Goal: Task Accomplishment & Management: Manage account settings

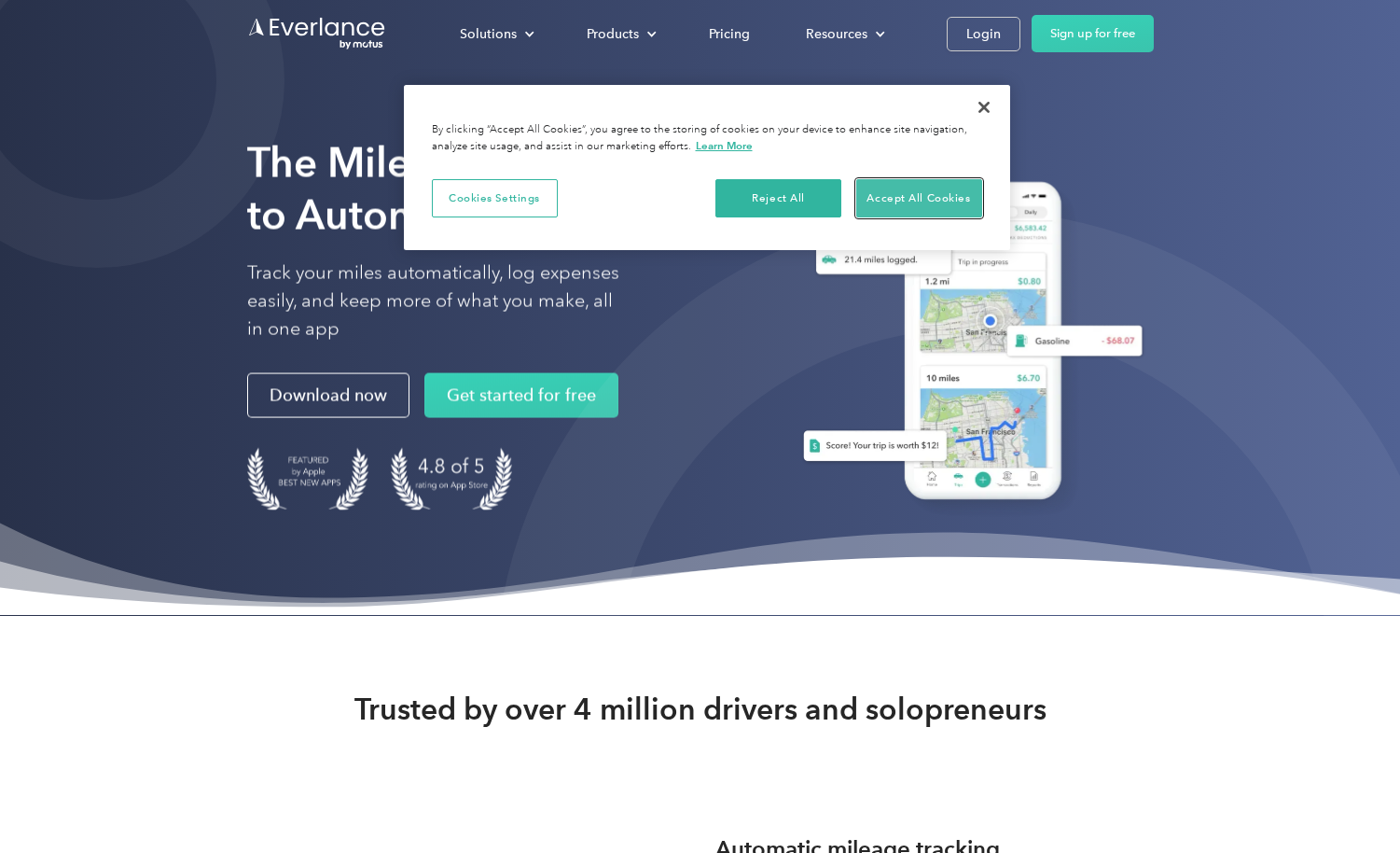
click at [929, 196] on button "Accept All Cookies" at bounding box center [918, 199] width 126 height 39
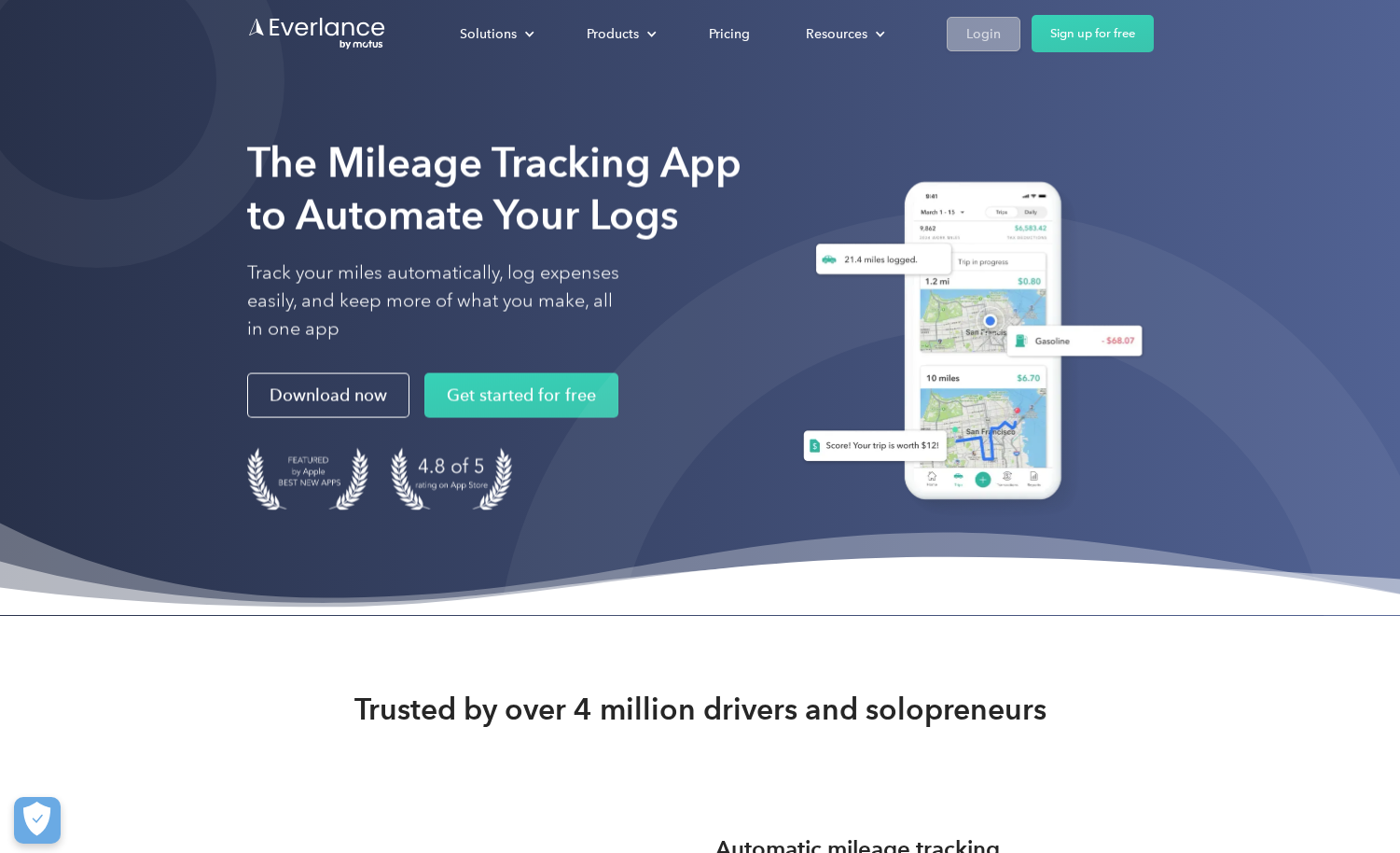
click at [969, 31] on div "Login" at bounding box center [982, 34] width 34 height 23
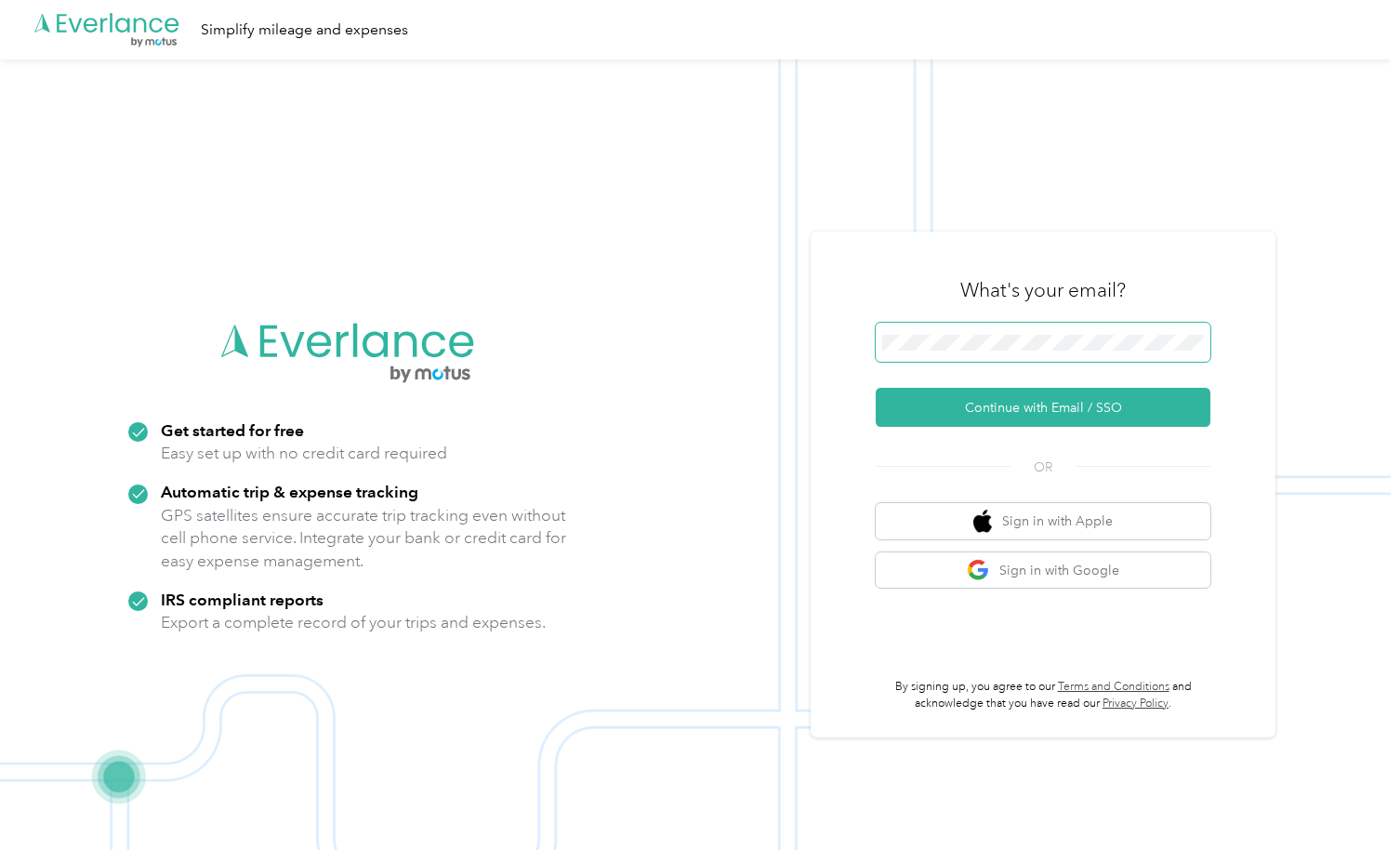
click at [981, 329] on span at bounding box center [1042, 342] width 335 height 39
click at [1040, 412] on button "Continue with Email / SSO" at bounding box center [1042, 407] width 335 height 39
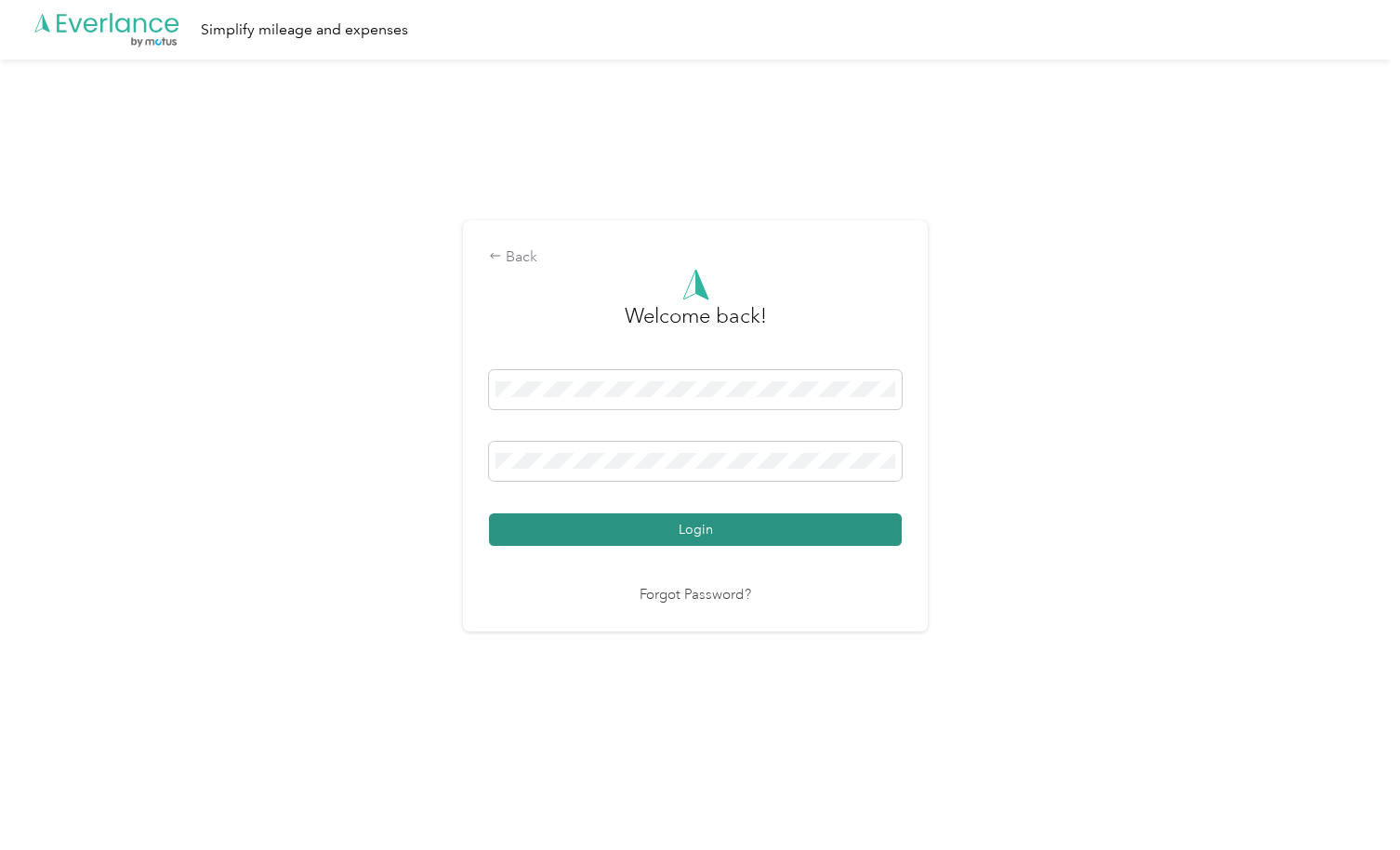
click at [705, 529] on button "Login" at bounding box center [695, 530] width 412 height 33
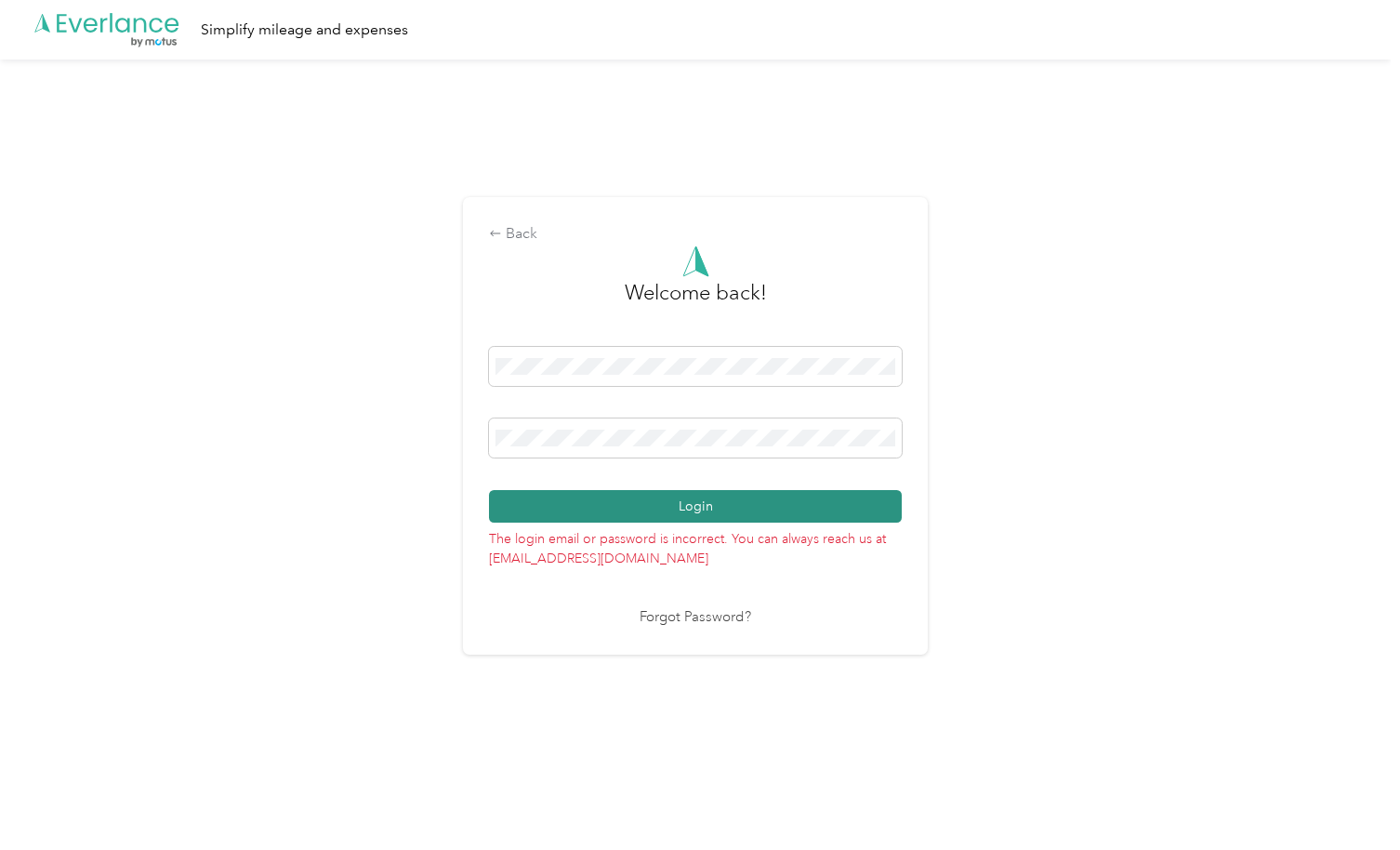
click at [705, 508] on button "Login" at bounding box center [695, 507] width 412 height 33
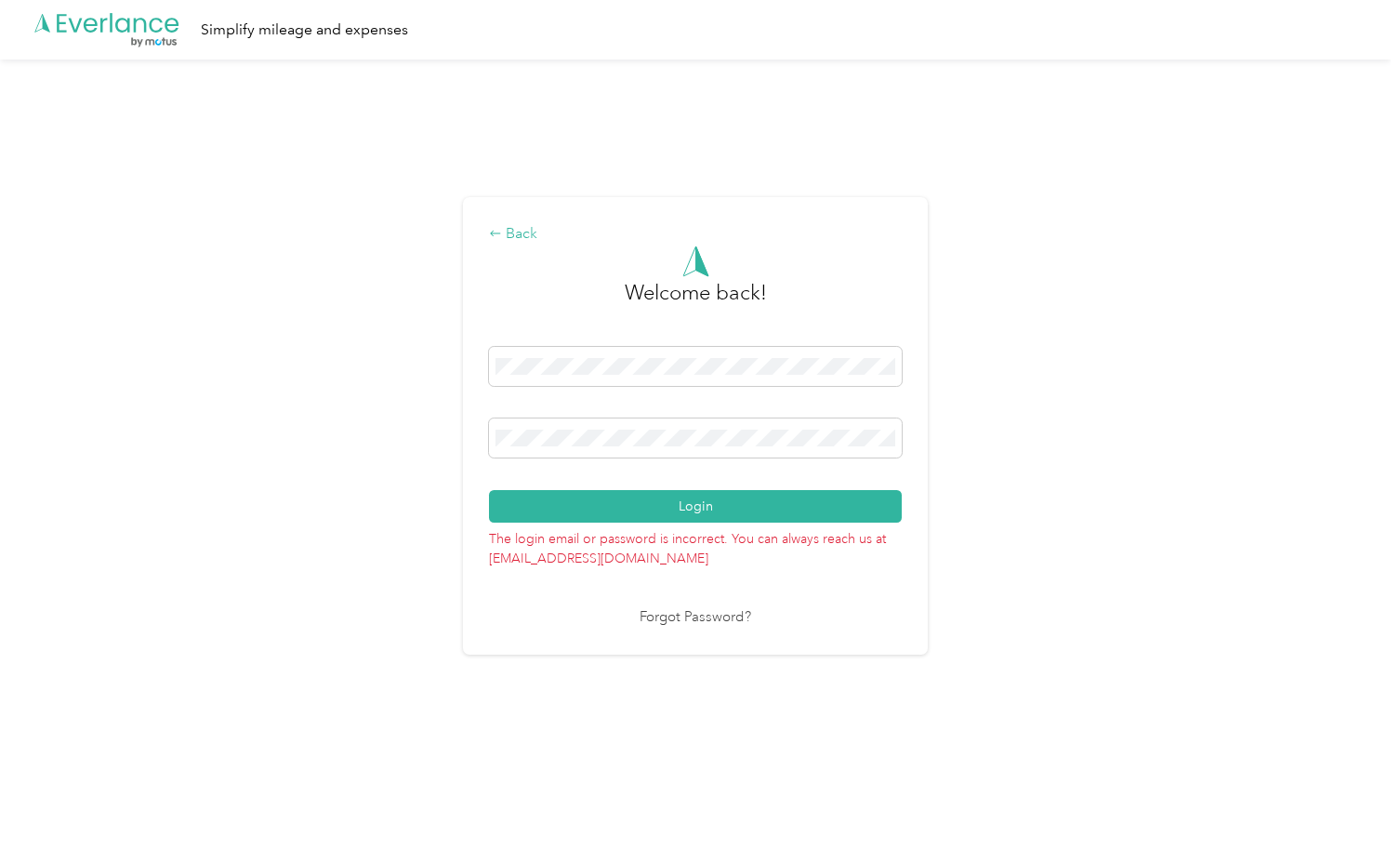
click at [501, 231] on icon at bounding box center [495, 233] width 13 height 13
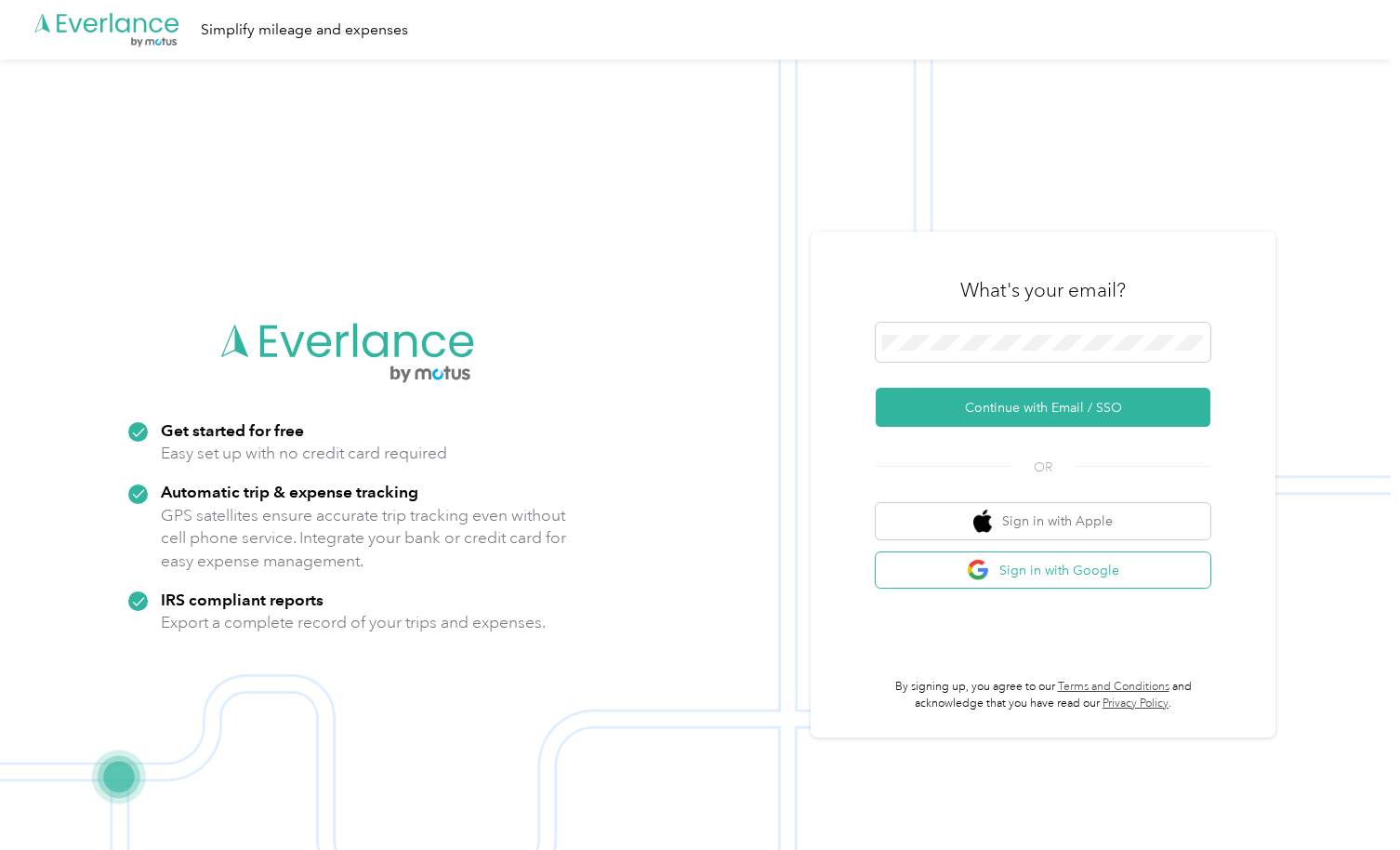
click at [1073, 565] on button "Sign in with Google" at bounding box center [1042, 570] width 335 height 36
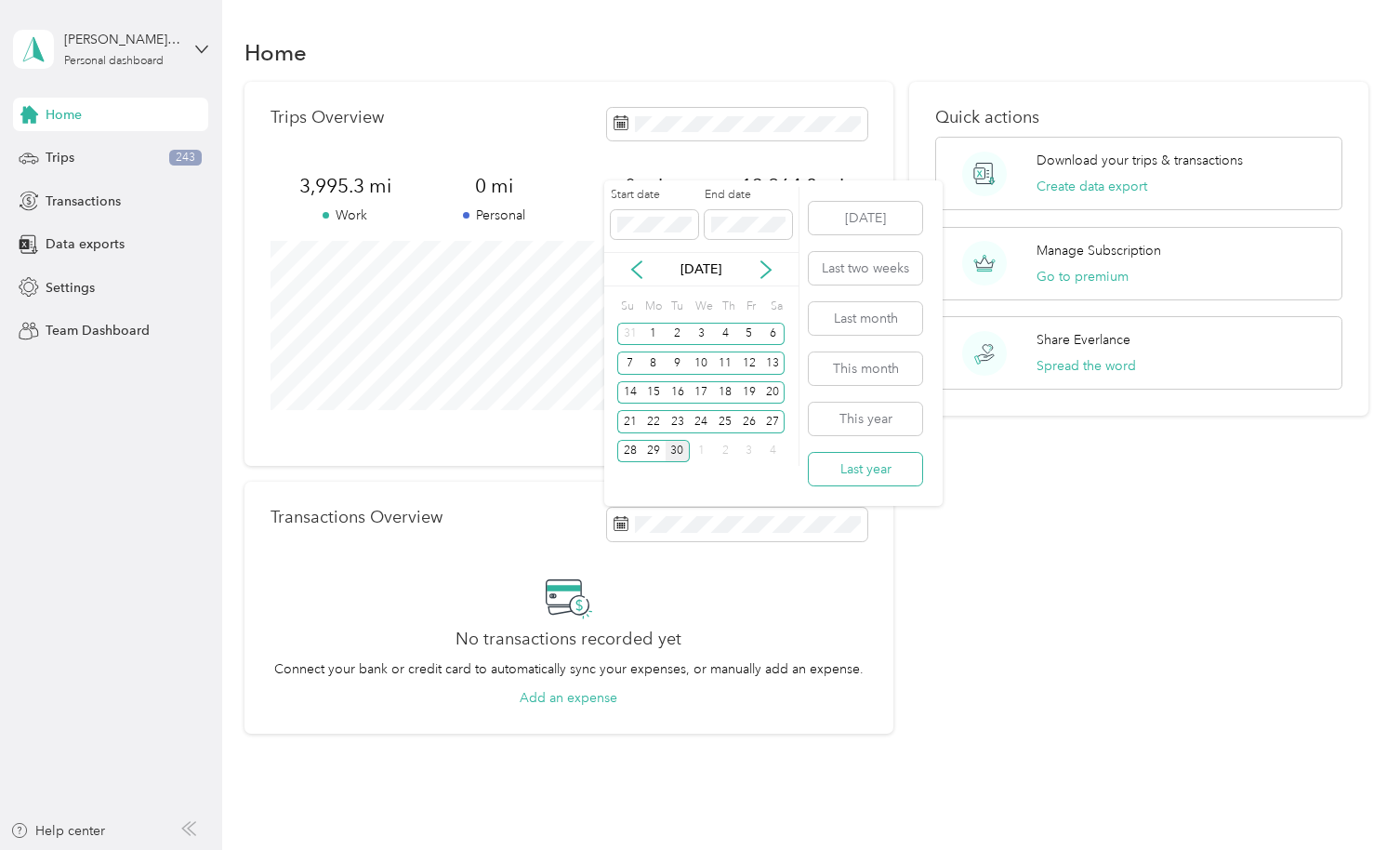
click at [883, 471] on button "Last year" at bounding box center [864, 470] width 114 height 33
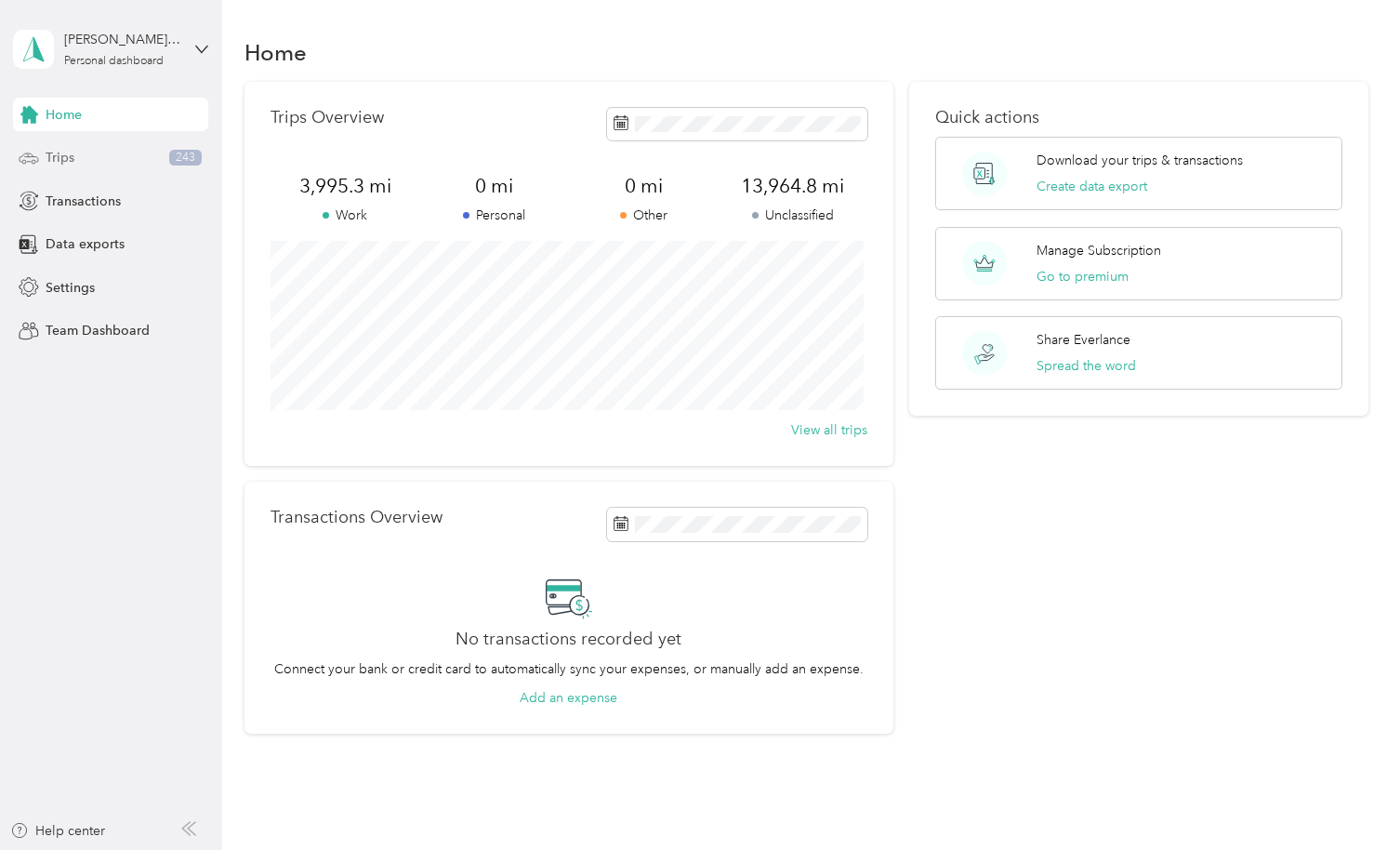
click at [78, 159] on div "Trips 243" at bounding box center [110, 158] width 195 height 33
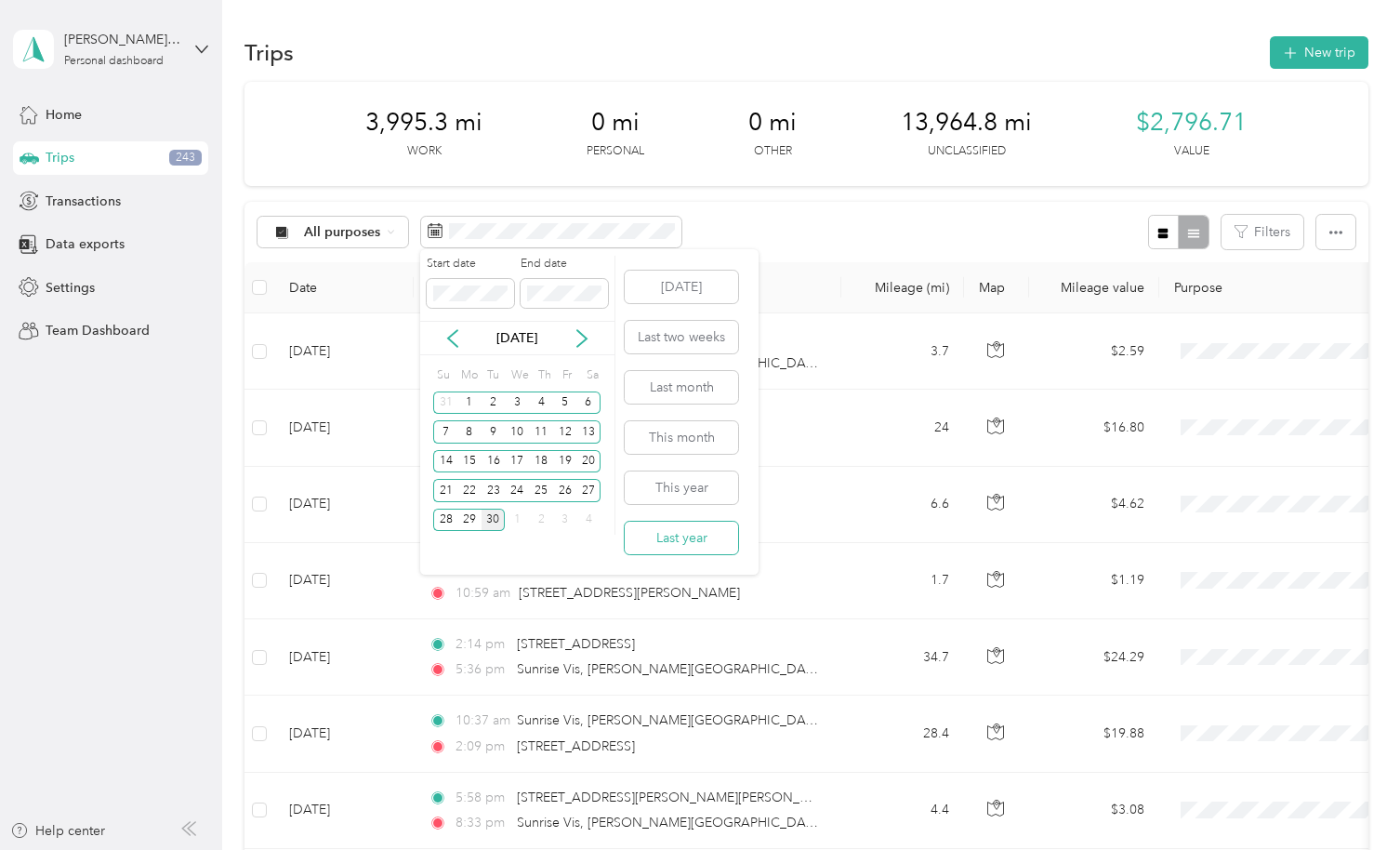
click at [691, 539] on button "Last year" at bounding box center [681, 538] width 114 height 33
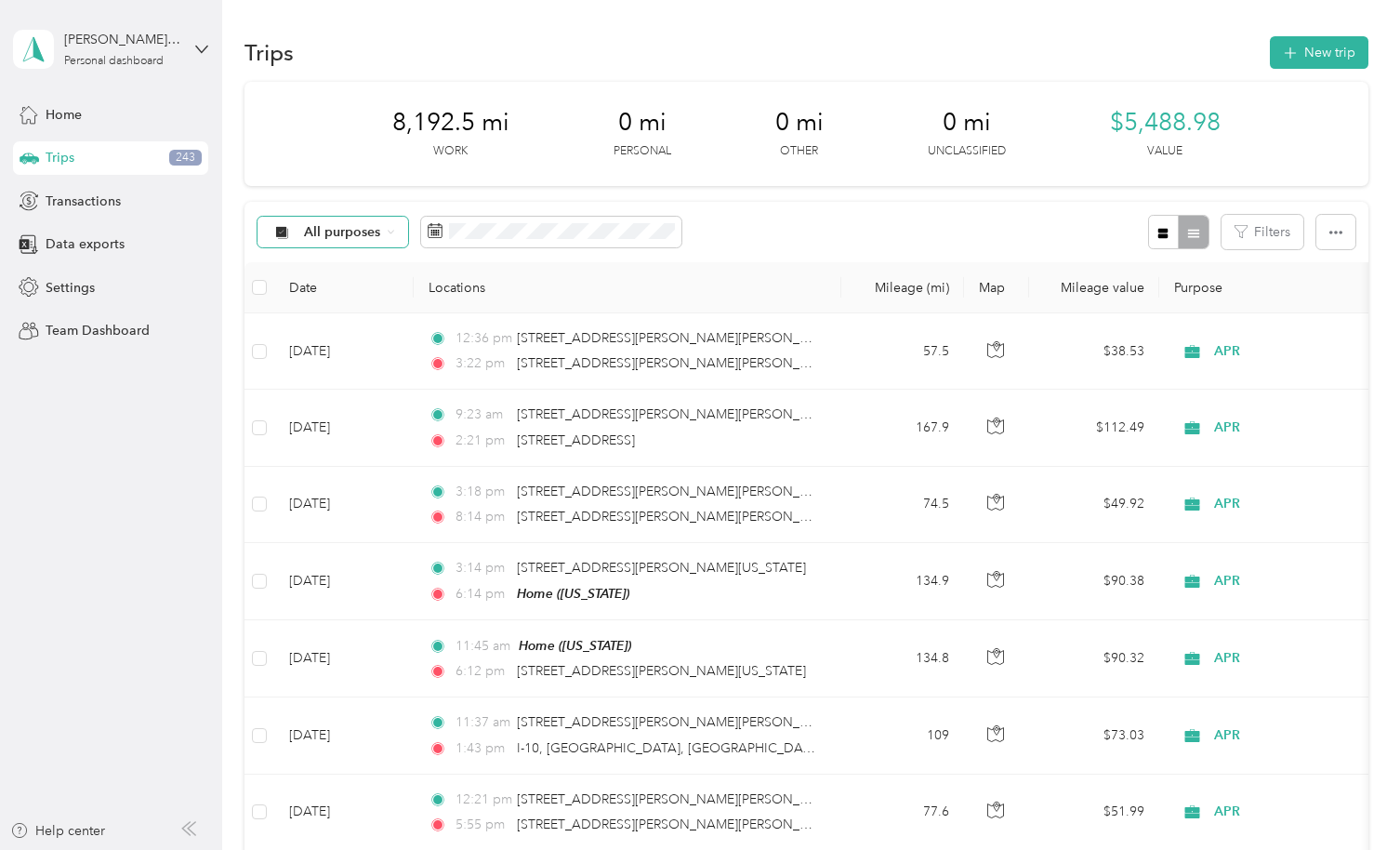
click at [388, 231] on icon at bounding box center [390, 232] width 5 height 3
click at [283, 233] on icon at bounding box center [281, 231] width 11 height 11
click at [282, 261] on icon at bounding box center [282, 257] width 12 height 12
click at [389, 229] on icon at bounding box center [391, 232] width 8 height 8
click at [322, 394] on span "APR" at bounding box center [348, 396] width 90 height 19
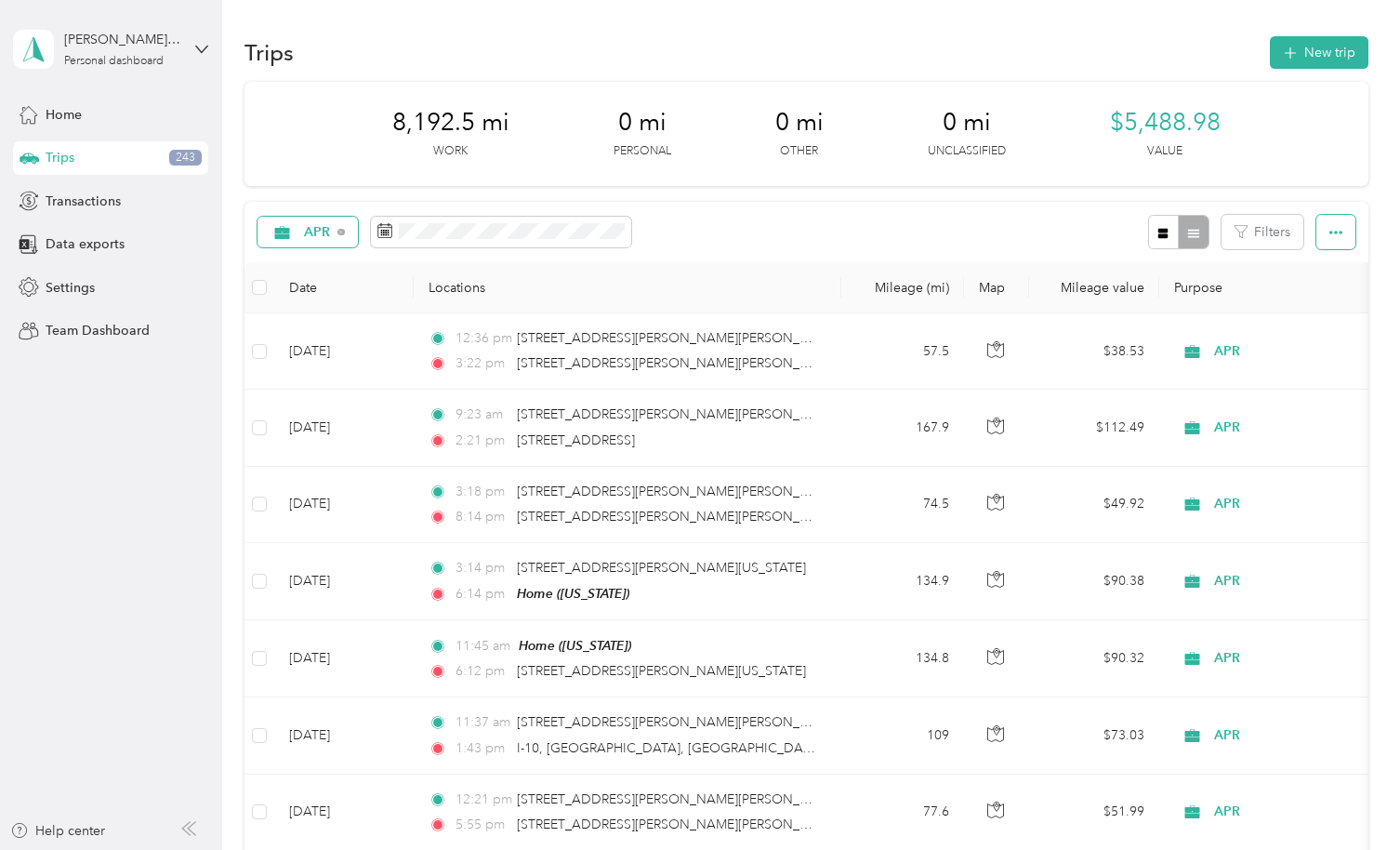
click at [1321, 235] on button "button" at bounding box center [1335, 231] width 39 height 34
click at [1276, 236] on button "Filters" at bounding box center [1262, 231] width 81 height 34
click at [327, 232] on span "APR" at bounding box center [317, 232] width 27 height 13
click at [331, 426] on span "Uber" at bounding box center [342, 428] width 77 height 19
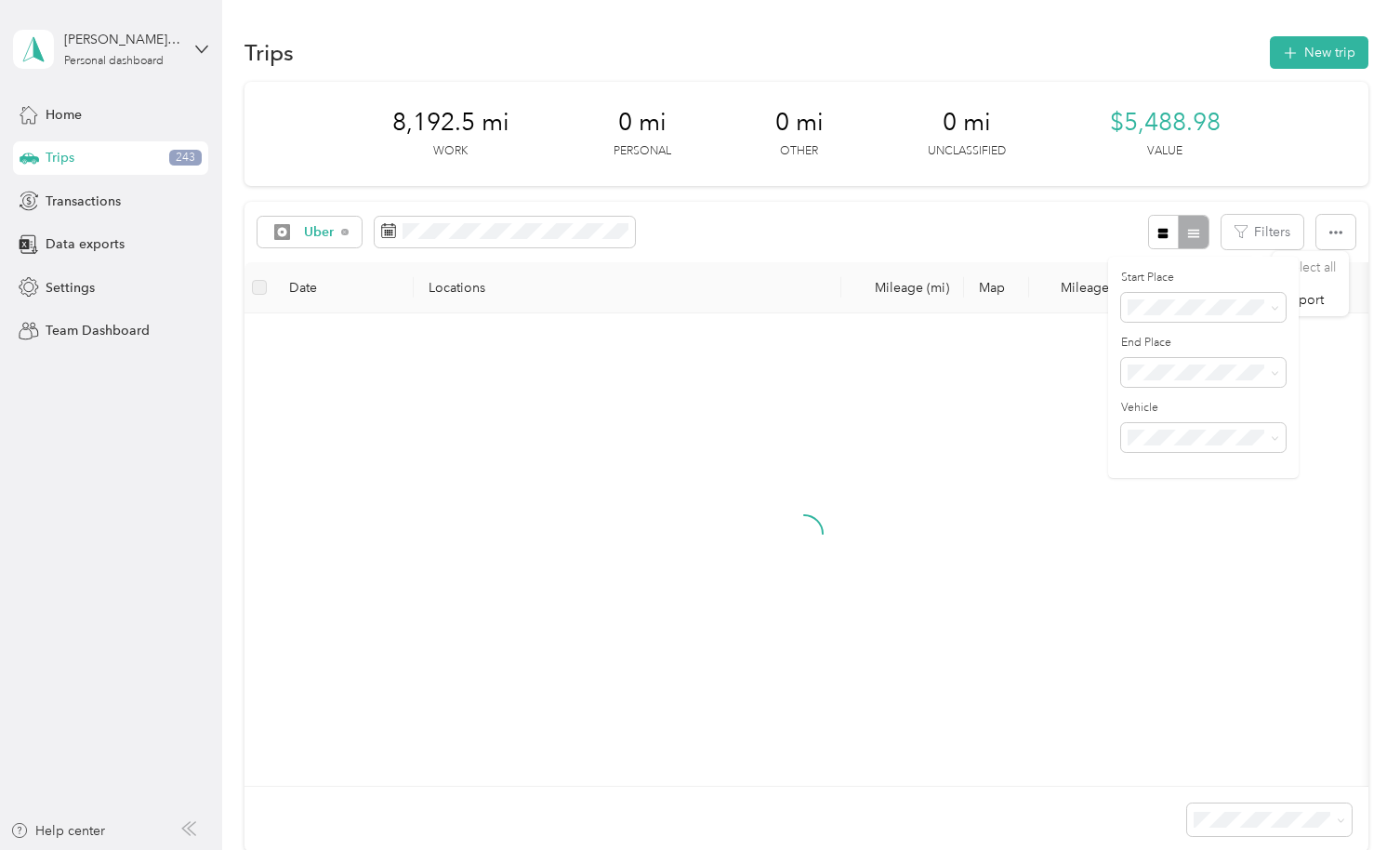
click at [1005, 230] on div "Uber Filters" at bounding box center [805, 232] width 1123 height 60
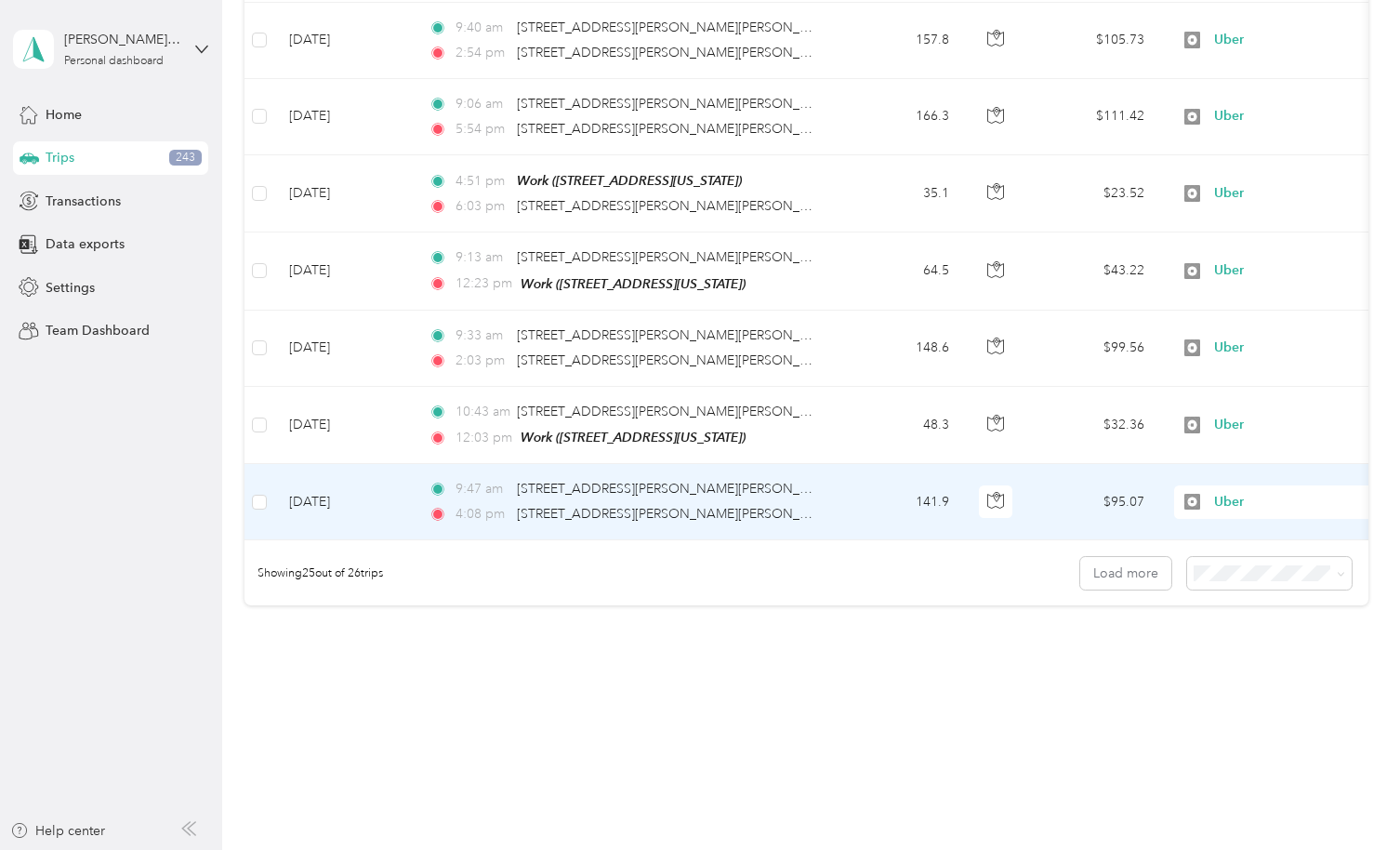
scroll to position [1712, 0]
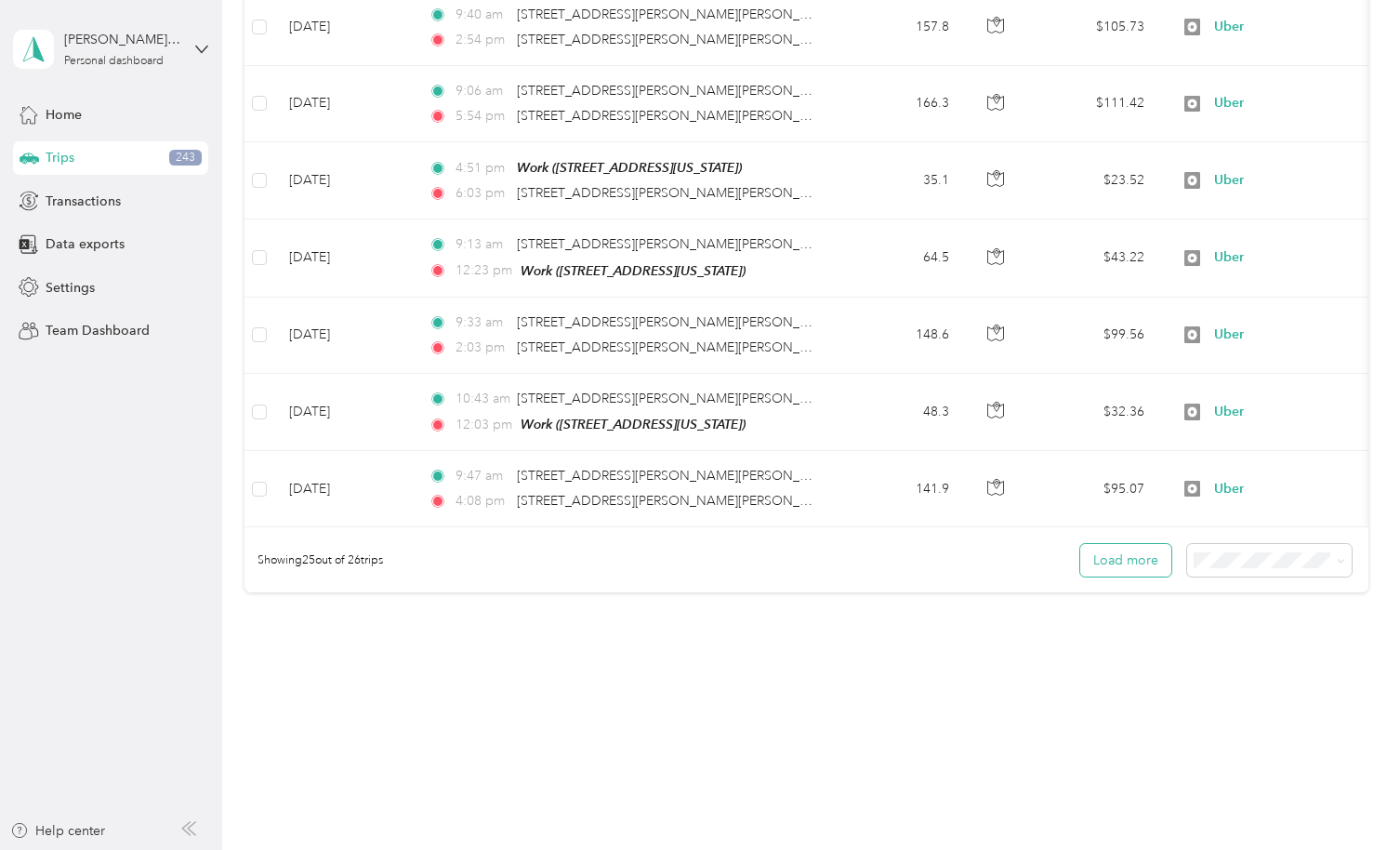
click at [1143, 569] on button "Load more" at bounding box center [1125, 560] width 91 height 33
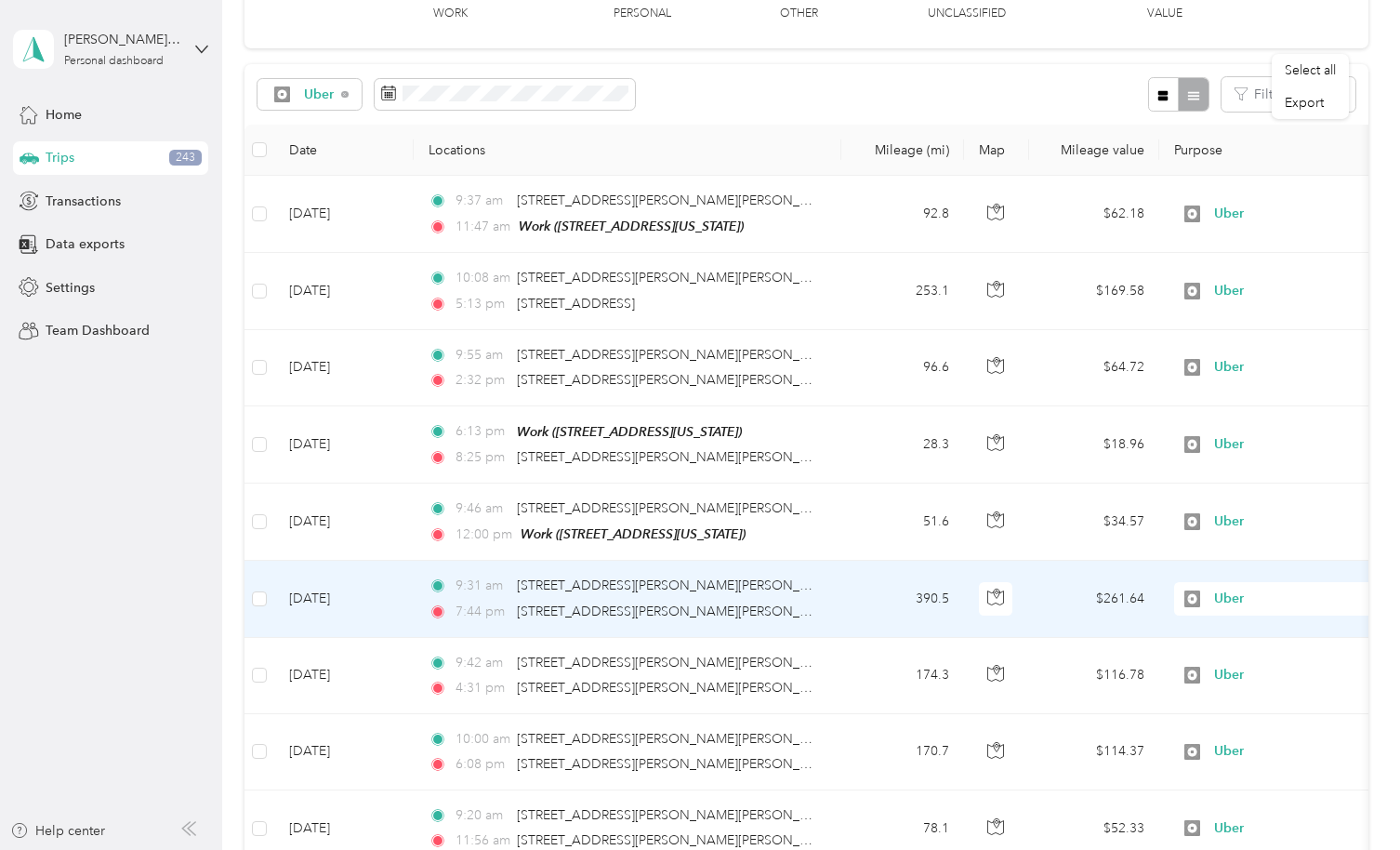
scroll to position [131, 0]
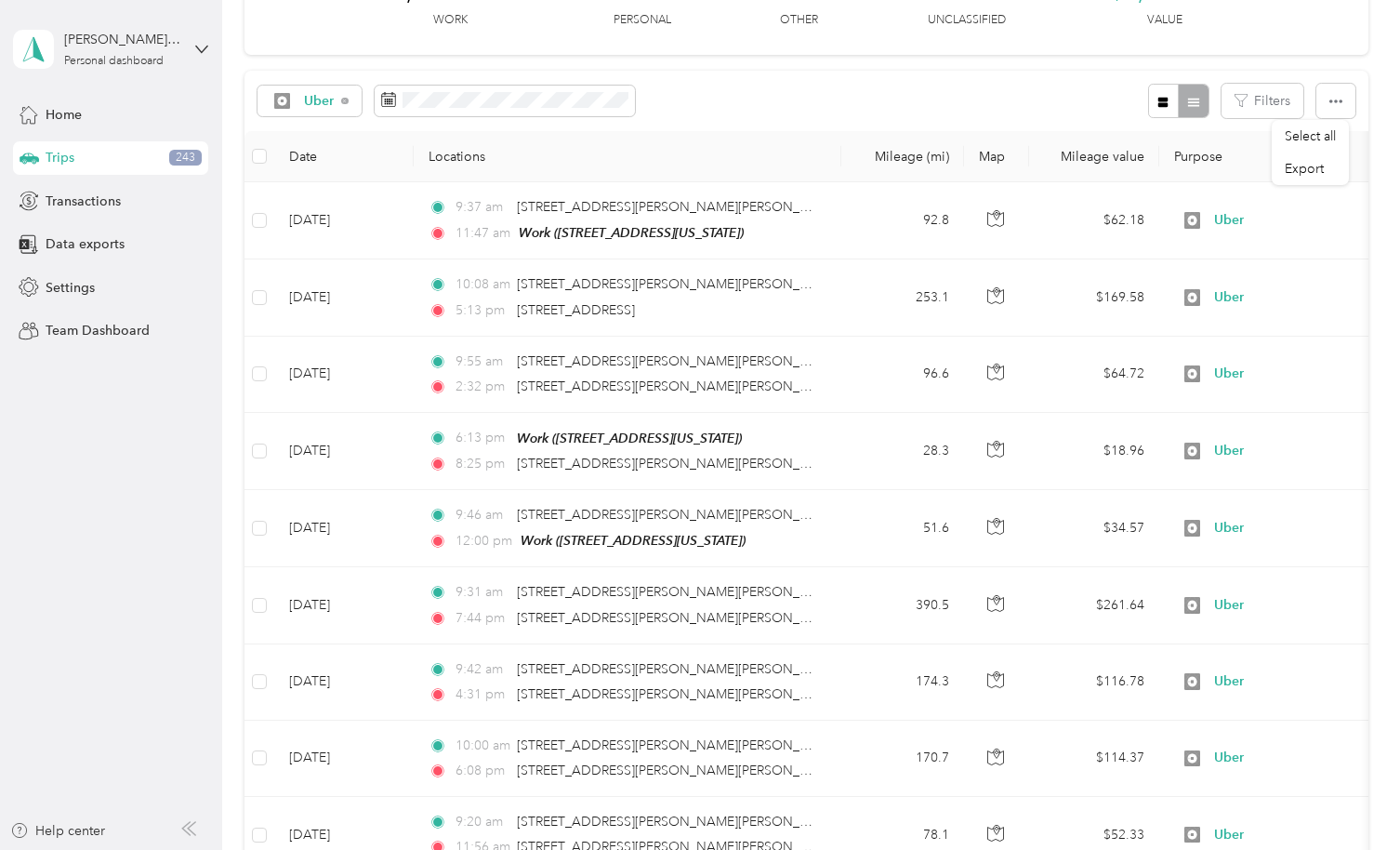
click at [830, 99] on div "Uber Filters" at bounding box center [805, 101] width 1123 height 60
click at [1339, 98] on button "button" at bounding box center [1335, 100] width 39 height 34
click at [1333, 107] on icon "button" at bounding box center [1335, 101] width 13 height 13
click at [1336, 106] on icon "button" at bounding box center [1335, 101] width 13 height 13
click at [1034, 105] on div "Uber Filters" at bounding box center [805, 101] width 1123 height 60
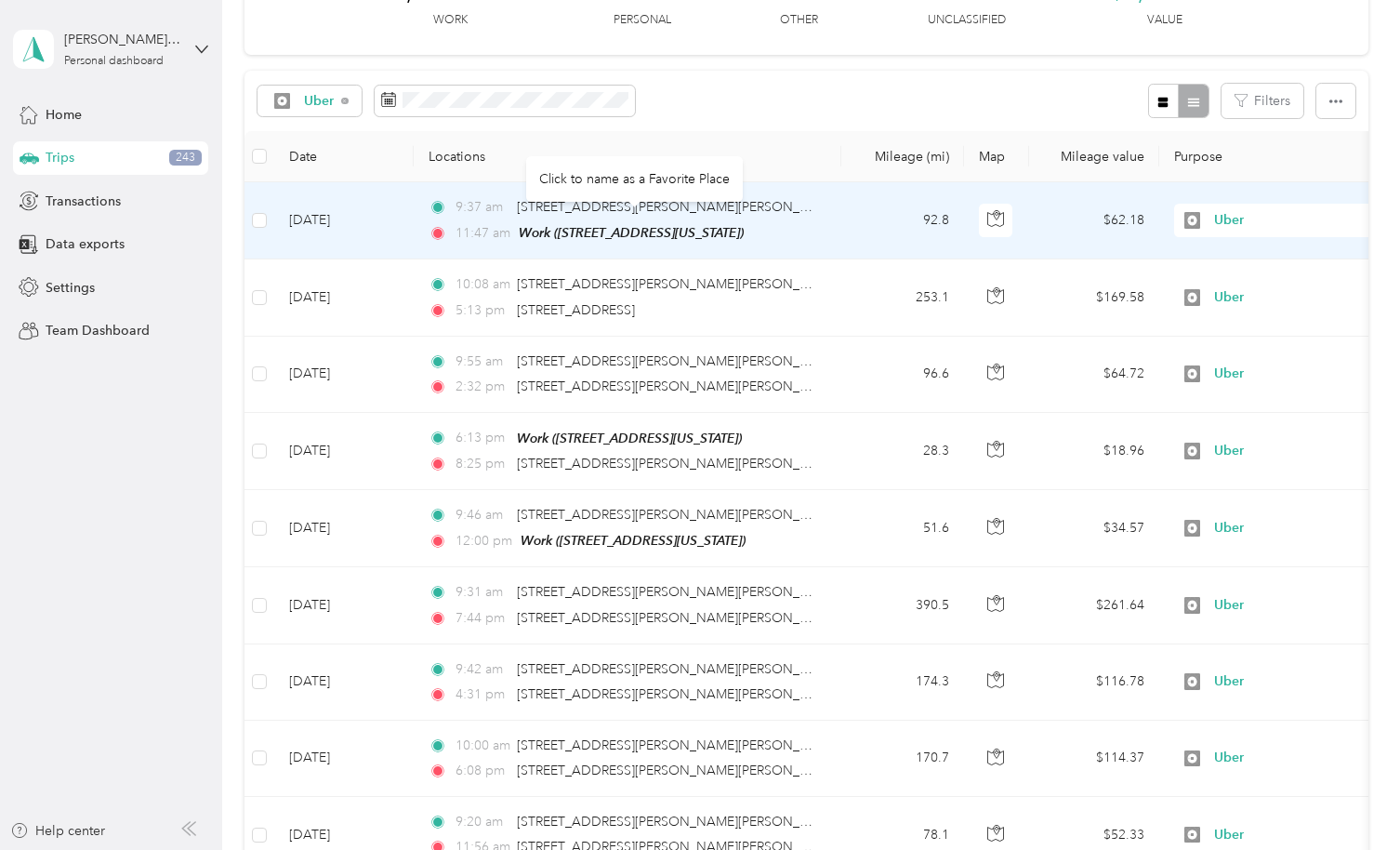
scroll to position [0, 0]
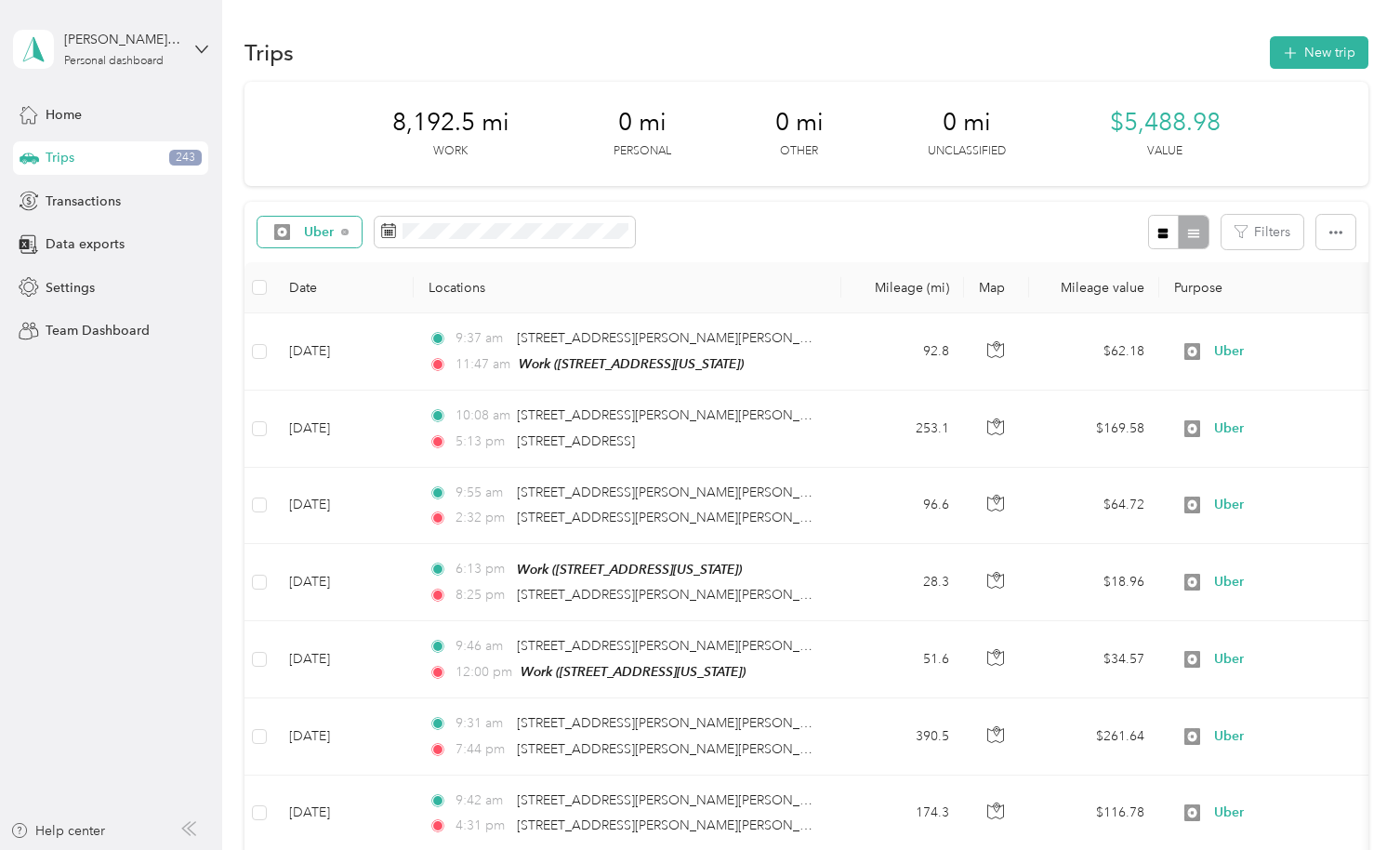
click at [343, 229] on icon at bounding box center [345, 233] width 8 height 8
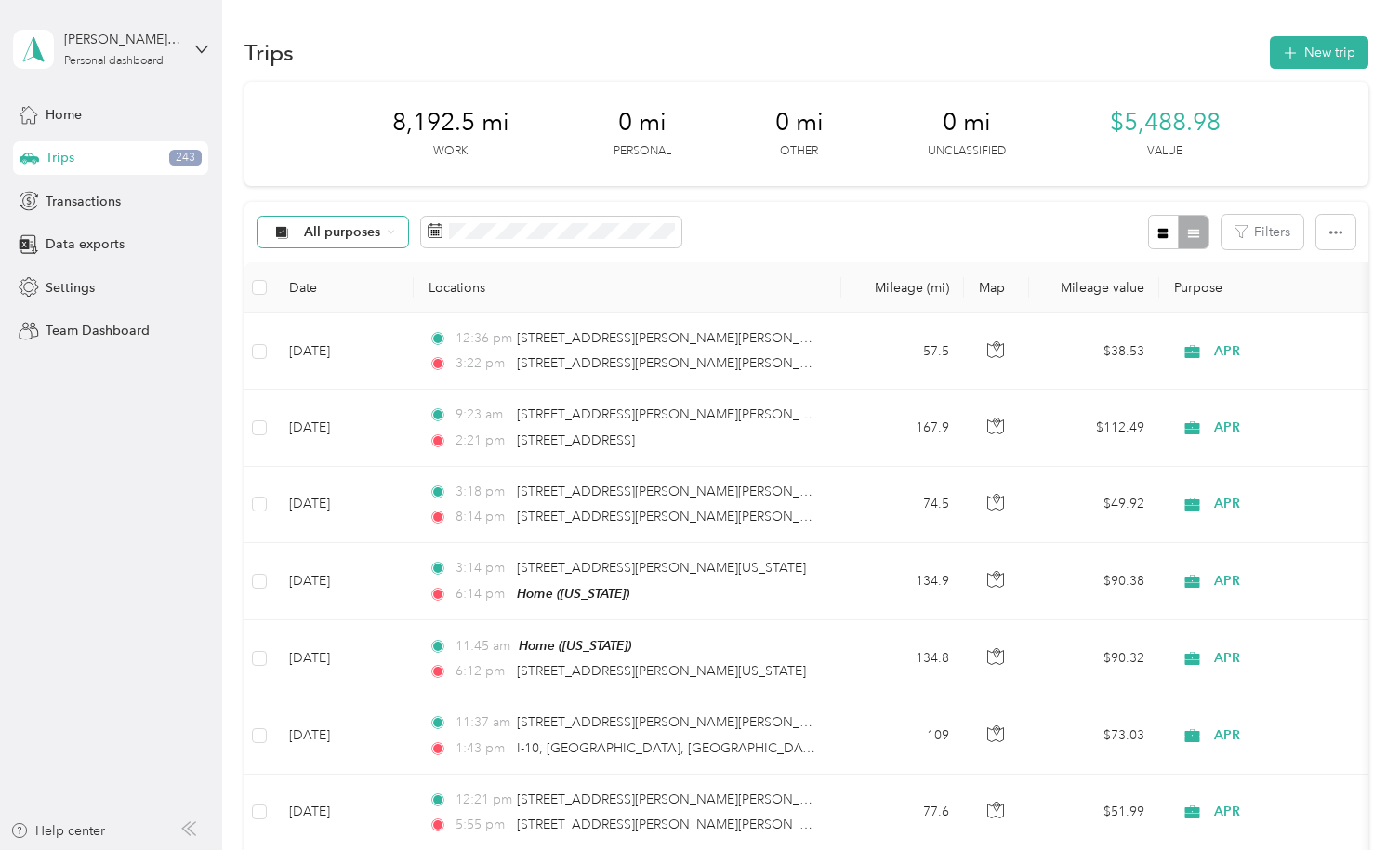
click at [344, 228] on span "All purposes" at bounding box center [342, 232] width 78 height 13
click at [813, 227] on div "All purposes Filters" at bounding box center [805, 232] width 1123 height 60
click at [465, 123] on span "8,192.5 mi" at bounding box center [450, 122] width 117 height 30
click at [433, 161] on div "8,192.5 mi Work 0 mi Personal 0 mi Other 0 mi Unclassified $5,488.98 Value" at bounding box center [805, 133] width 1123 height 104
click at [347, 219] on div "All purposes" at bounding box center [332, 232] width 150 height 32
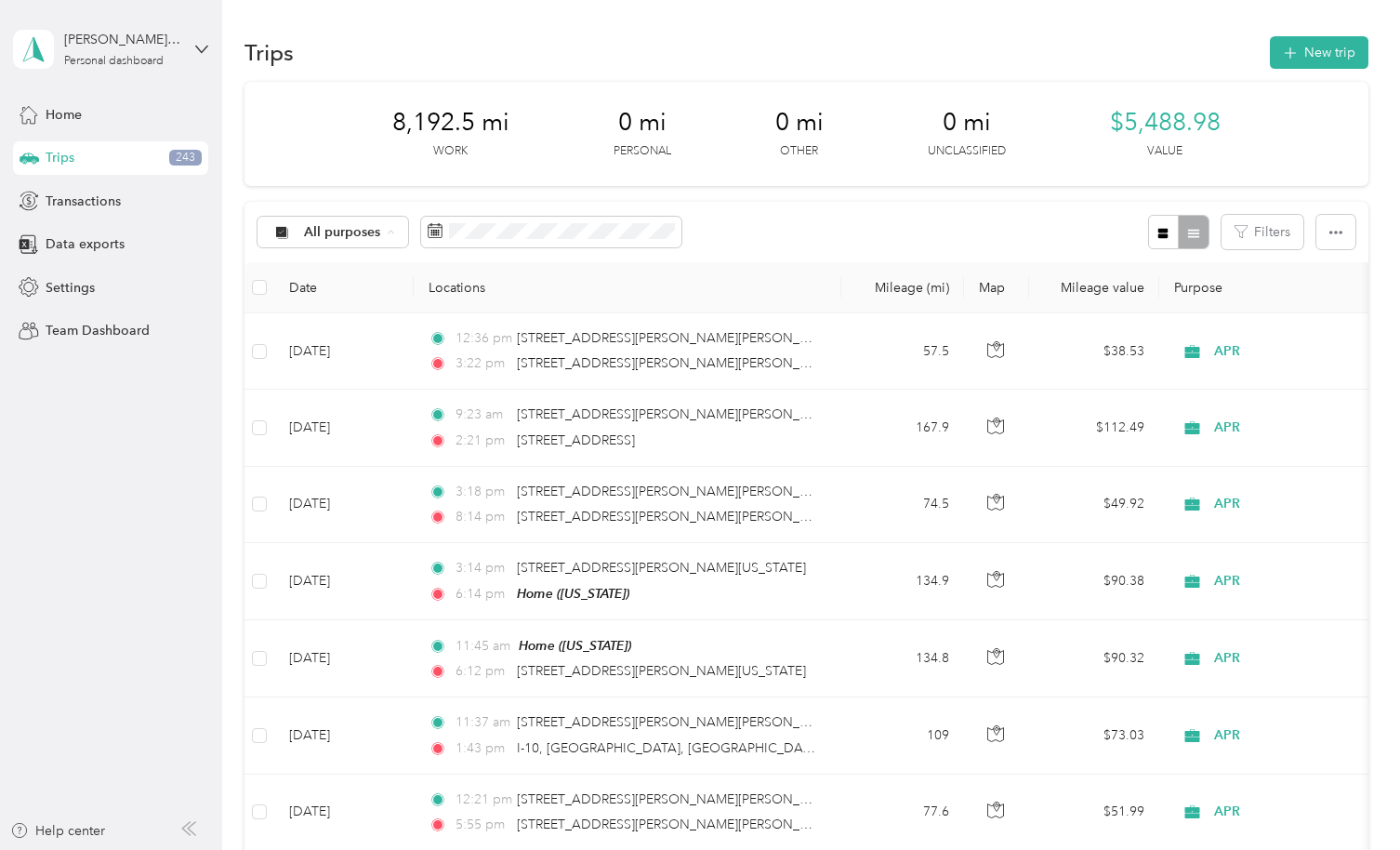
click at [328, 418] on span "Uber" at bounding box center [348, 428] width 90 height 19
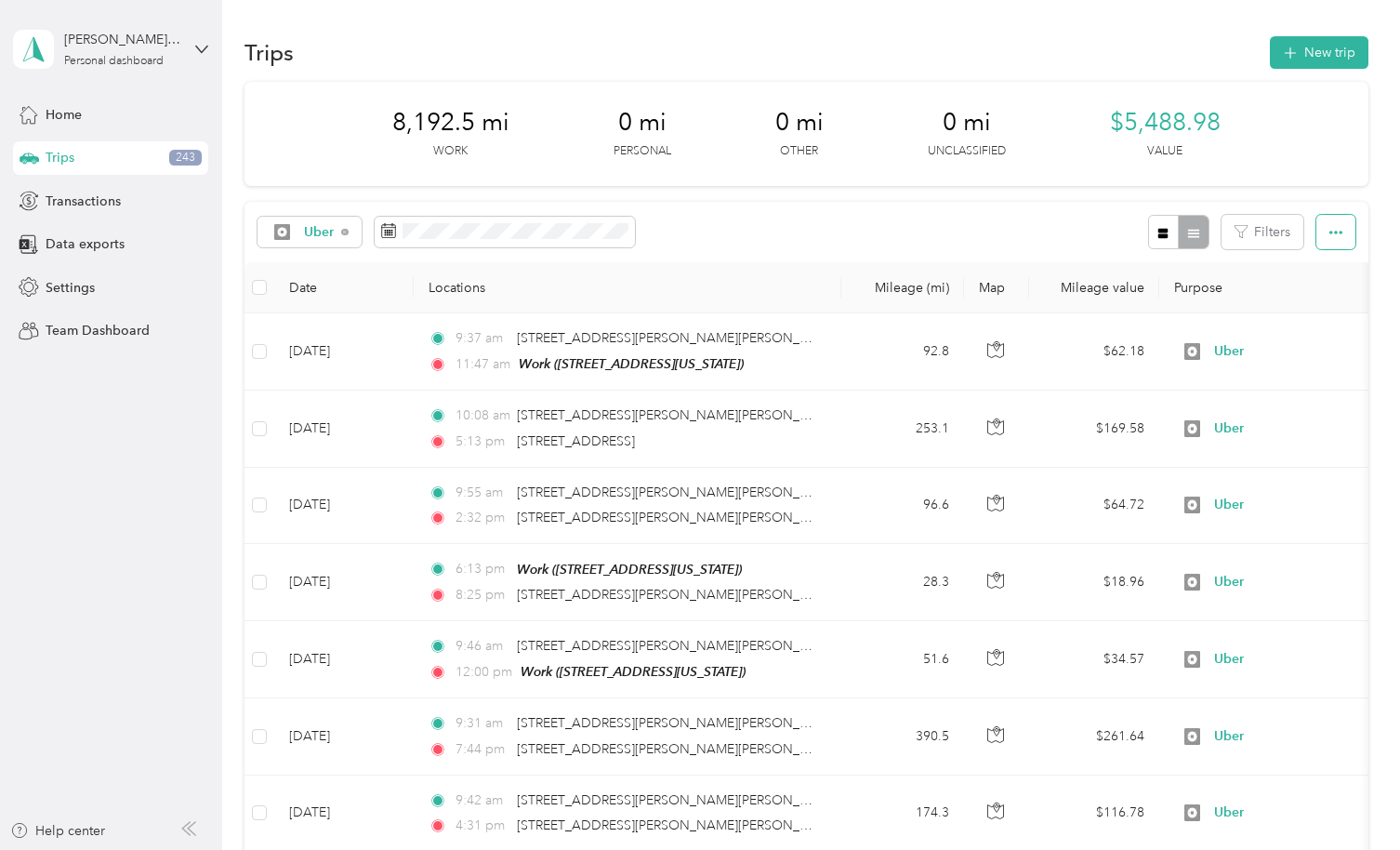
click at [1329, 232] on icon "button" at bounding box center [1335, 233] width 13 height 4
click at [952, 224] on div "Uber Filters" at bounding box center [805, 232] width 1123 height 60
click at [1312, 299] on span "Export" at bounding box center [1304, 300] width 39 height 16
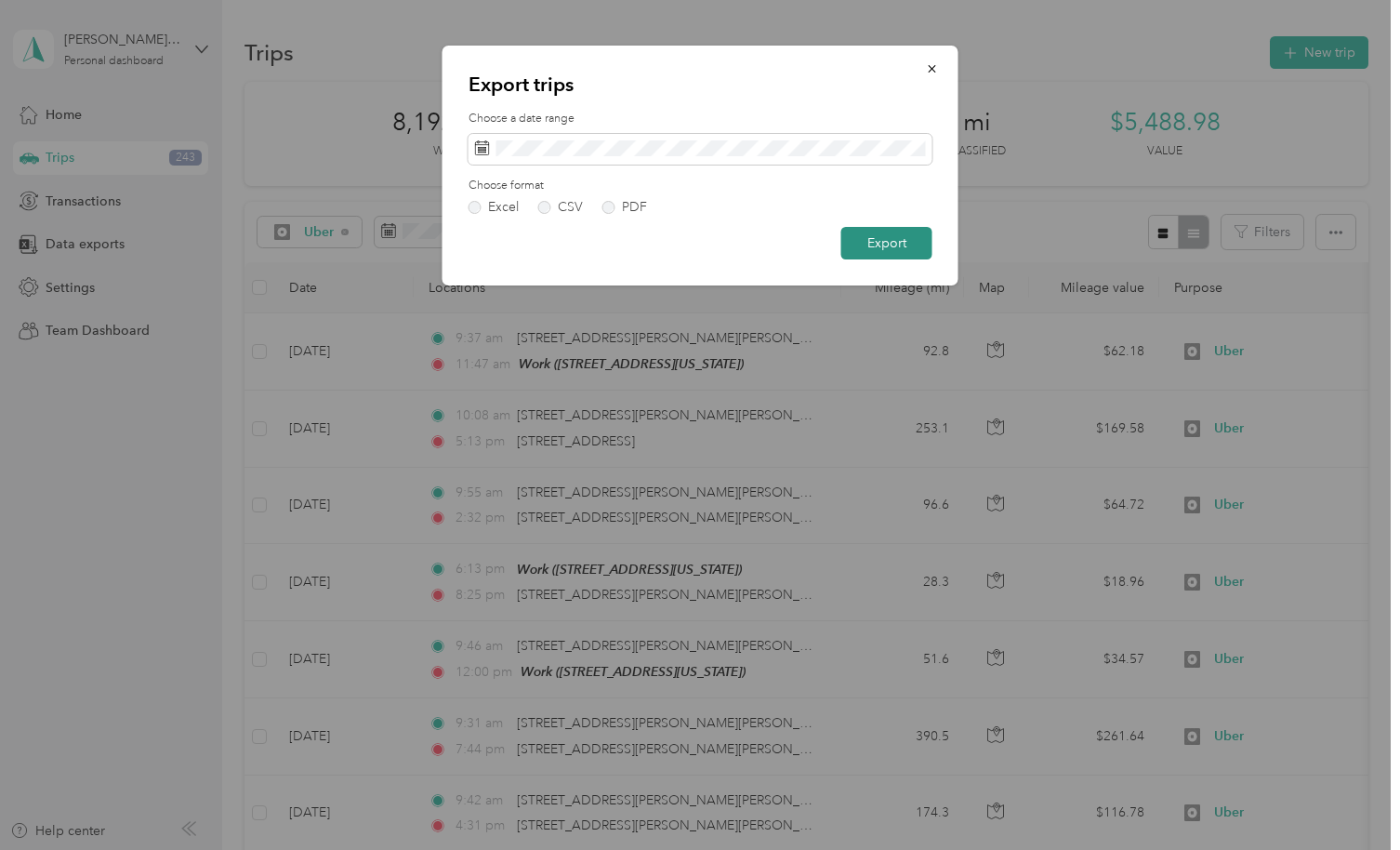
click at [893, 242] on button "Export" at bounding box center [887, 244] width 91 height 33
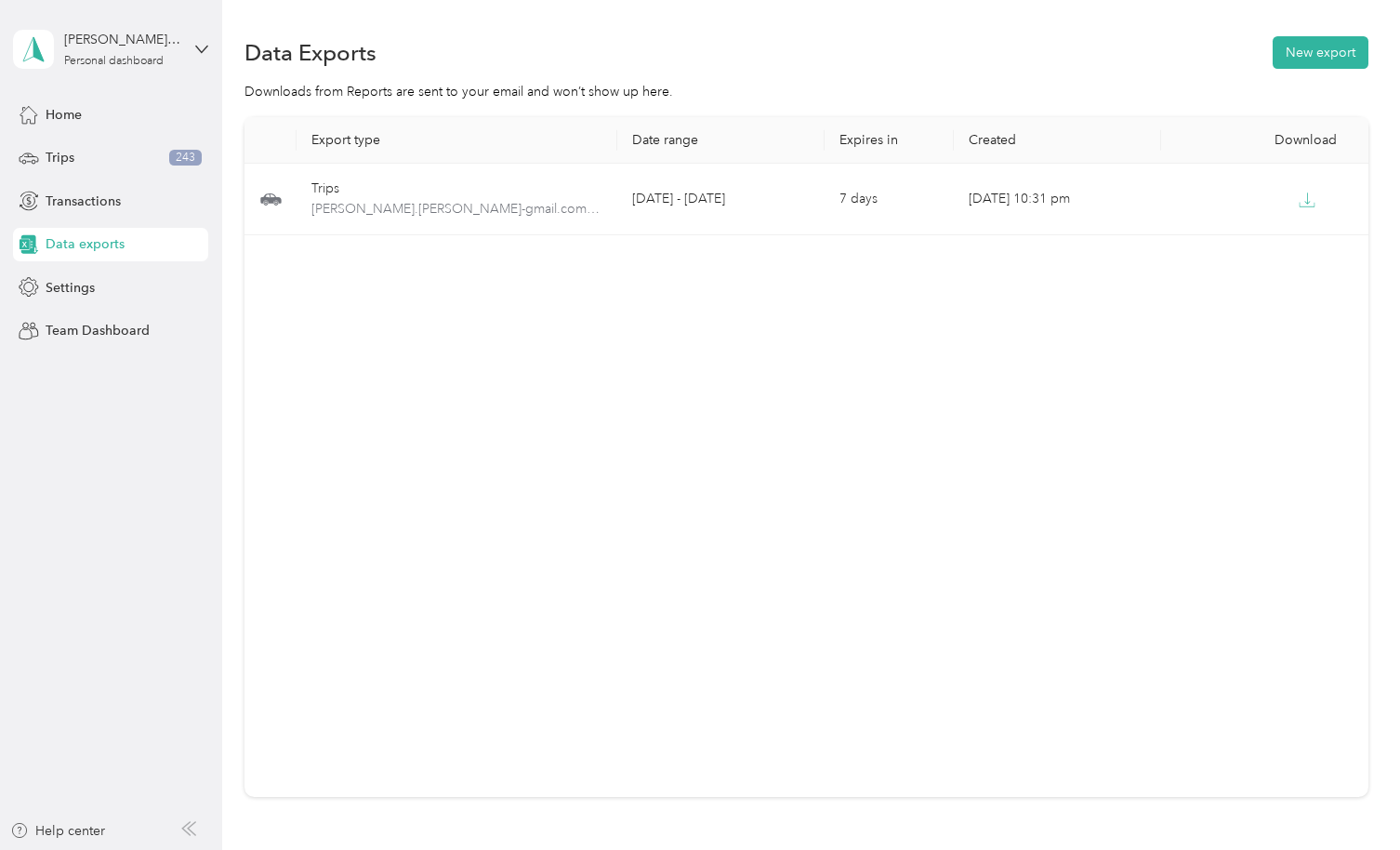
click at [1242, 296] on div "Export type Date range Expires in Created Download Trips maurice.j.mckay-gmail.…" at bounding box center [805, 457] width 1123 height 679
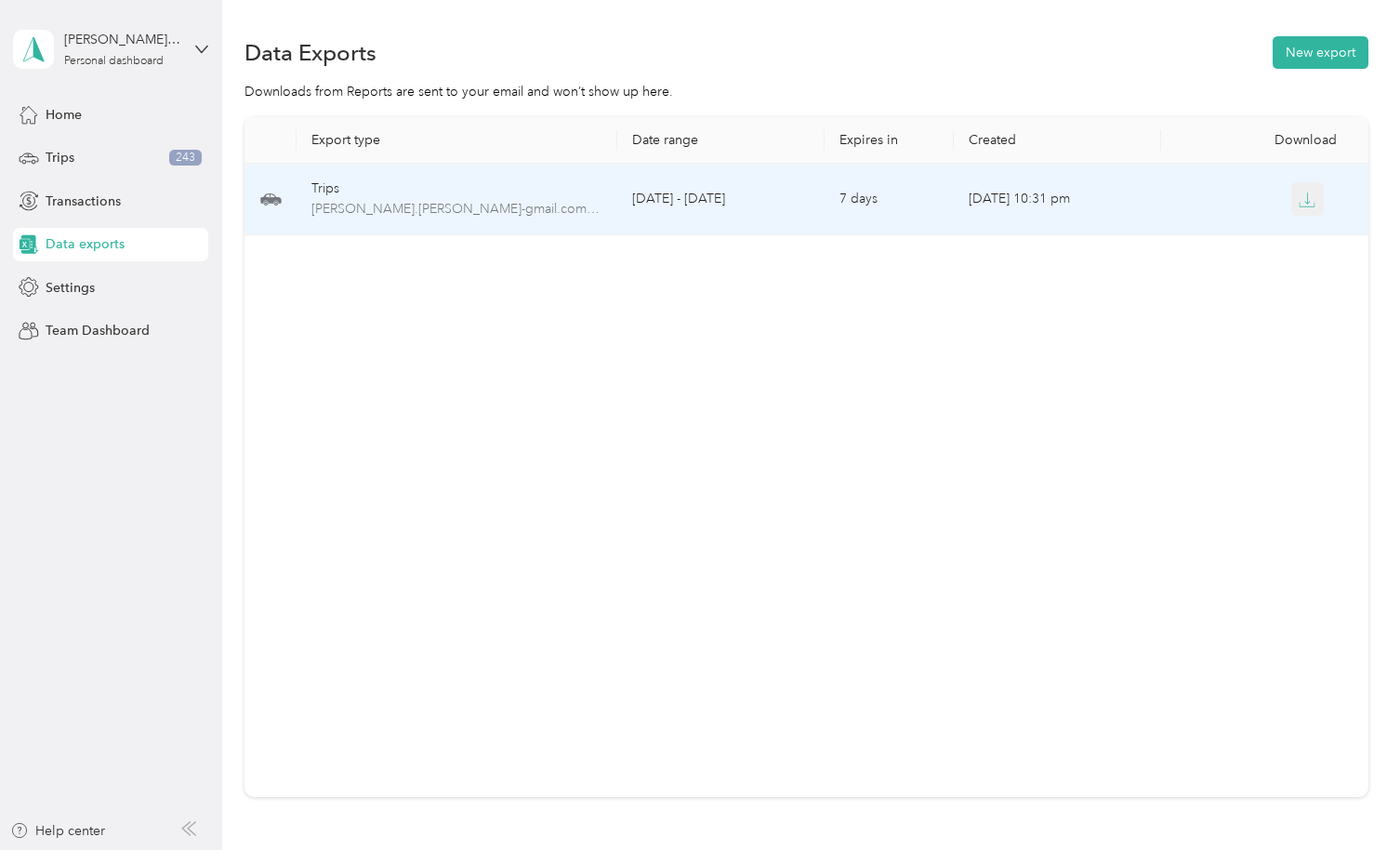
click at [1299, 196] on icon "button" at bounding box center [1306, 199] width 16 height 16
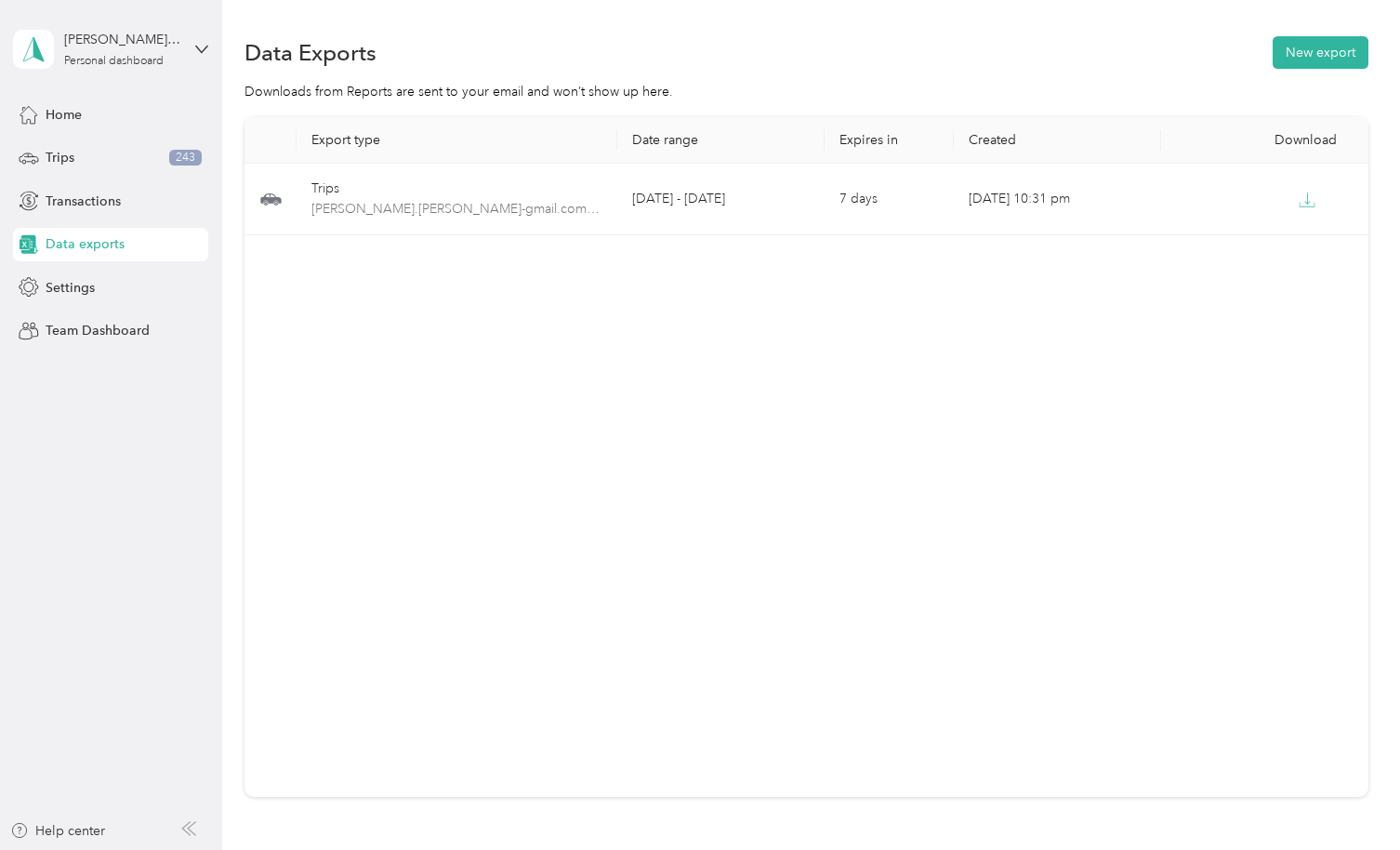
click at [33, 460] on aside "maurice.j.mckay@gmail.com Personal dashboard Home Trips 243 Transactions Data e…" at bounding box center [111, 425] width 222 height 850
